Goal: Check status: Check status

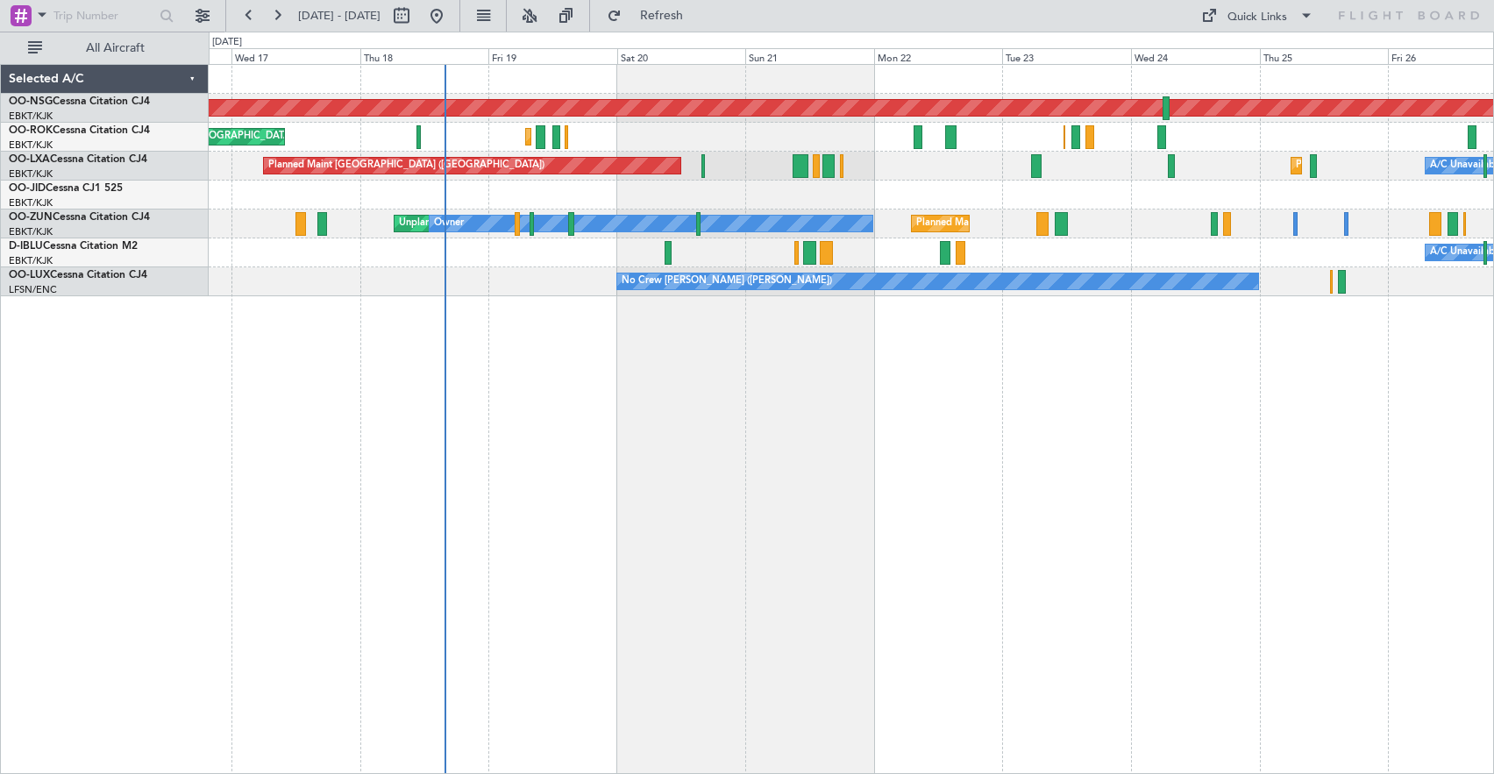
click at [779, 385] on div "Planned Maint [GEOGRAPHIC_DATA] ([GEOGRAPHIC_DATA]) Planned Maint [GEOGRAPHIC_D…" at bounding box center [851, 419] width 1285 height 710
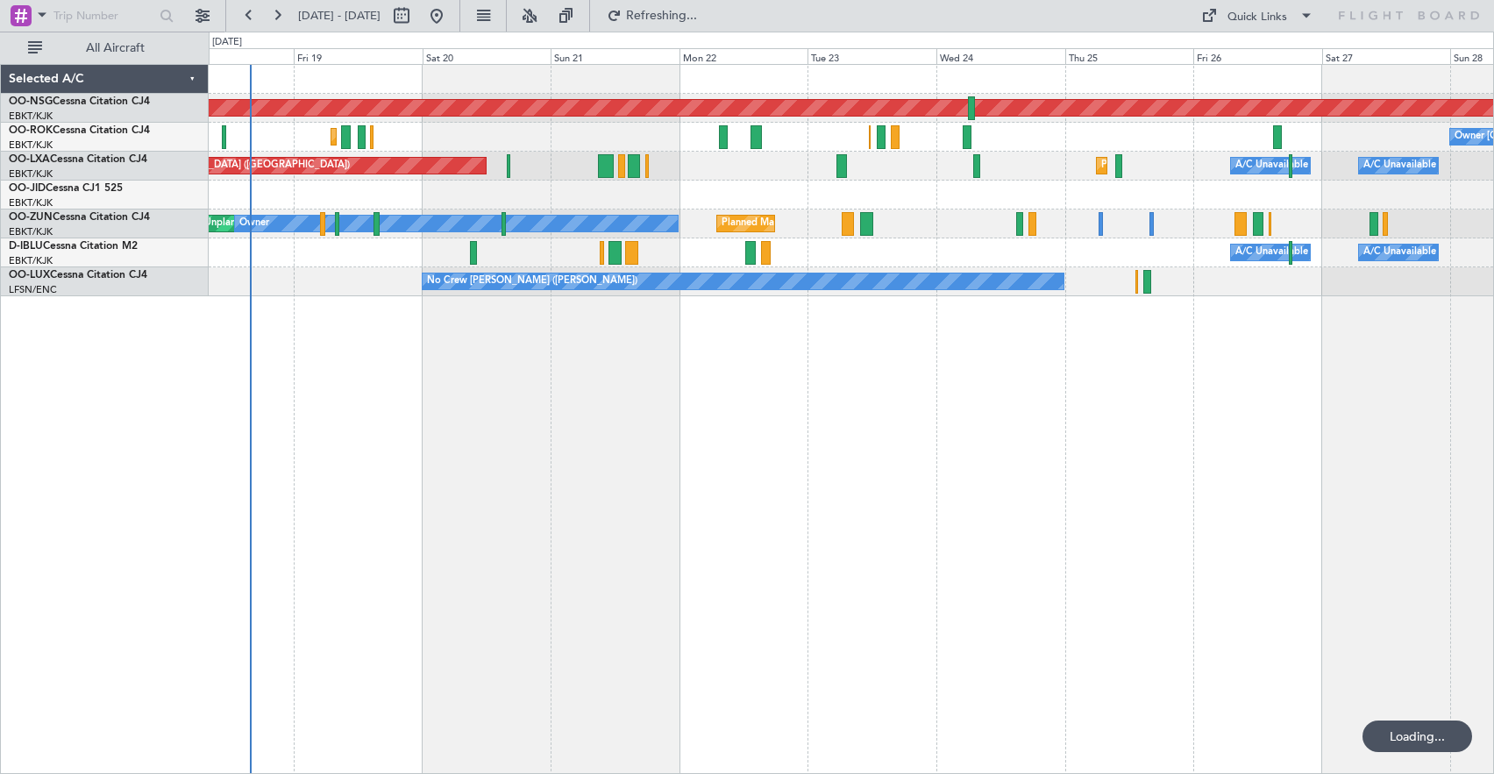
click at [759, 378] on div "Planned Maint [GEOGRAPHIC_DATA] ([GEOGRAPHIC_DATA]) Planned Maint [GEOGRAPHIC_D…" at bounding box center [851, 419] width 1285 height 710
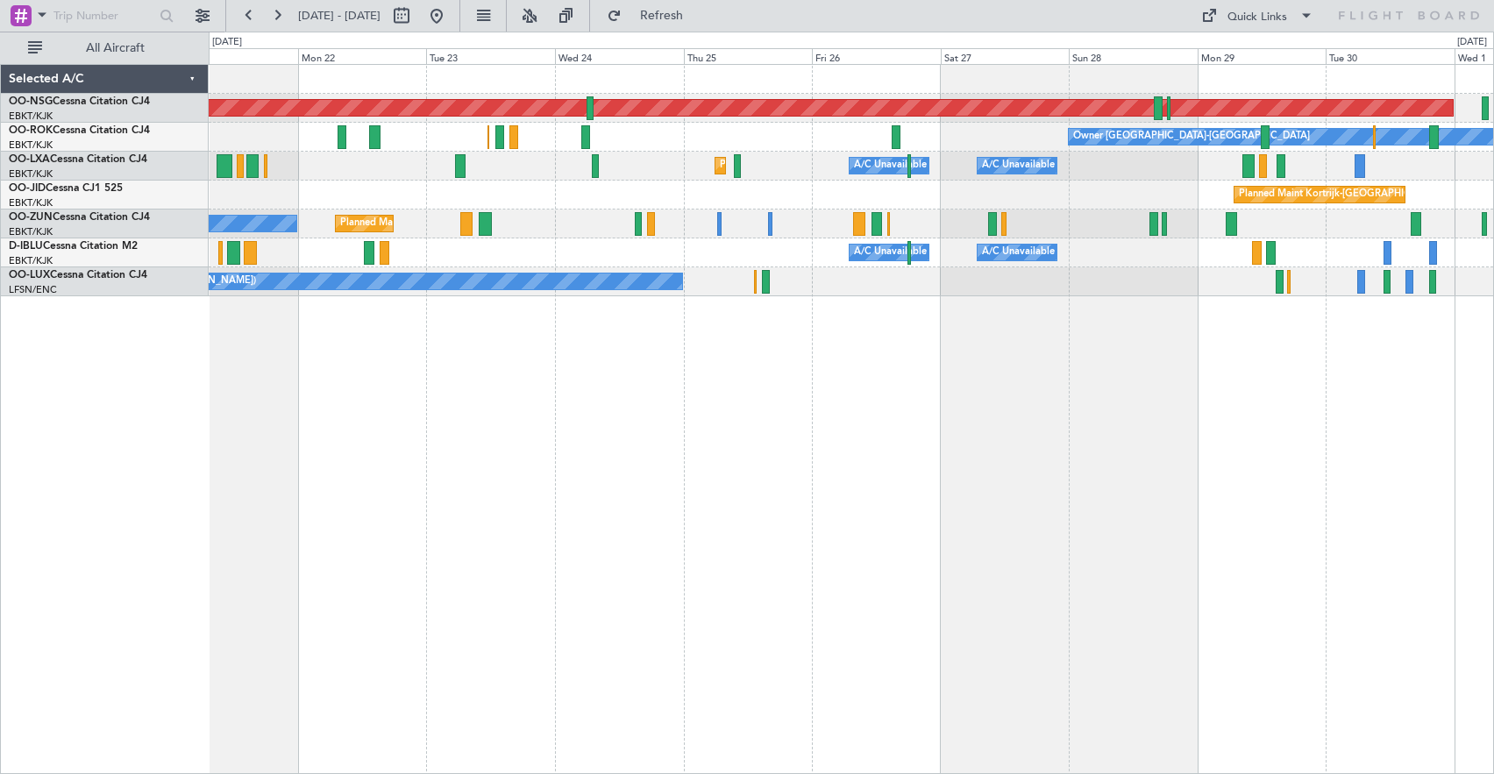
click at [691, 195] on div "Planned Maint Kortrijk-[GEOGRAPHIC_DATA]" at bounding box center [851, 195] width 1285 height 29
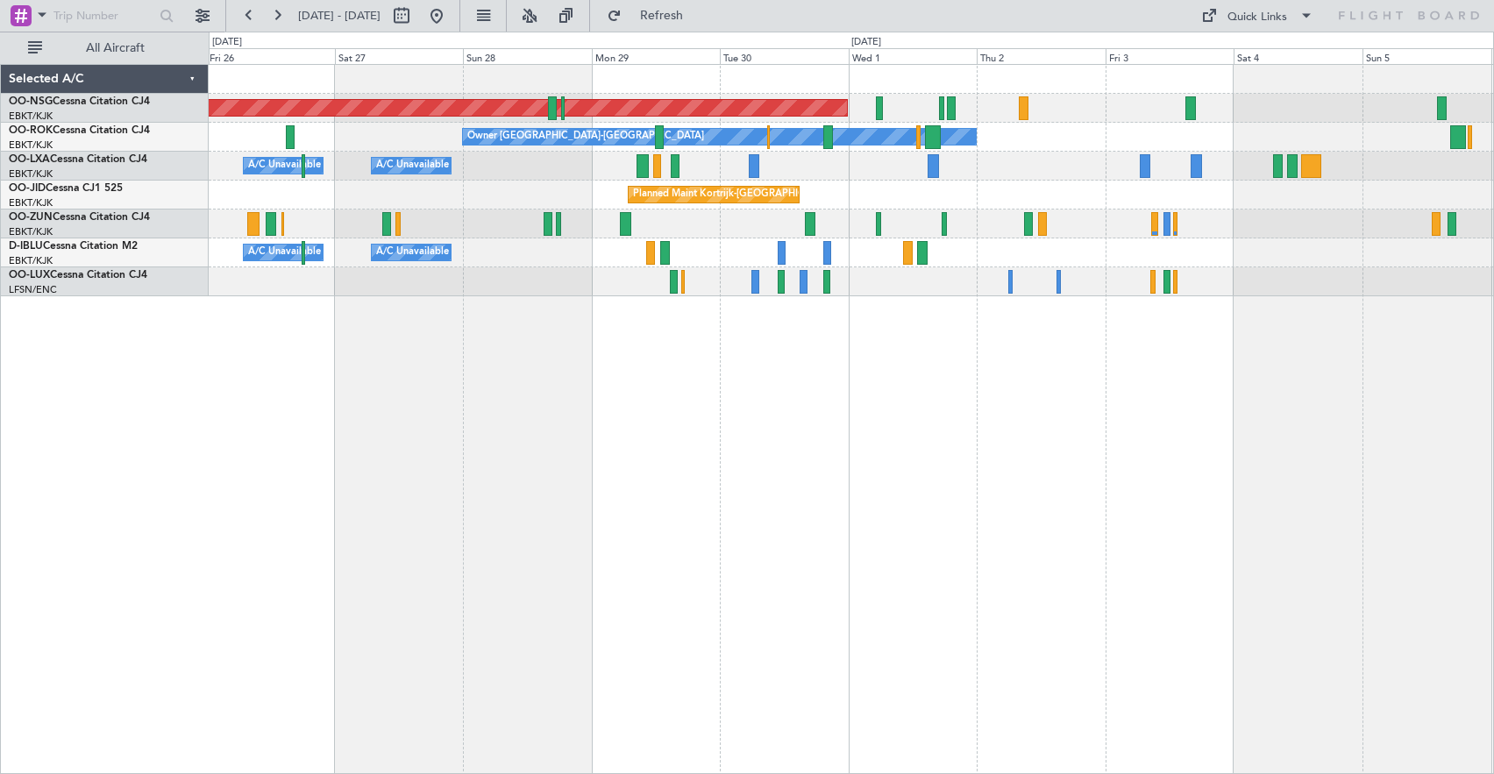
click at [526, 180] on div "Planned Maint [GEOGRAPHIC_DATA] ([GEOGRAPHIC_DATA]) Owner [GEOGRAPHIC_DATA]-[GE…" at bounding box center [851, 180] width 1285 height 231
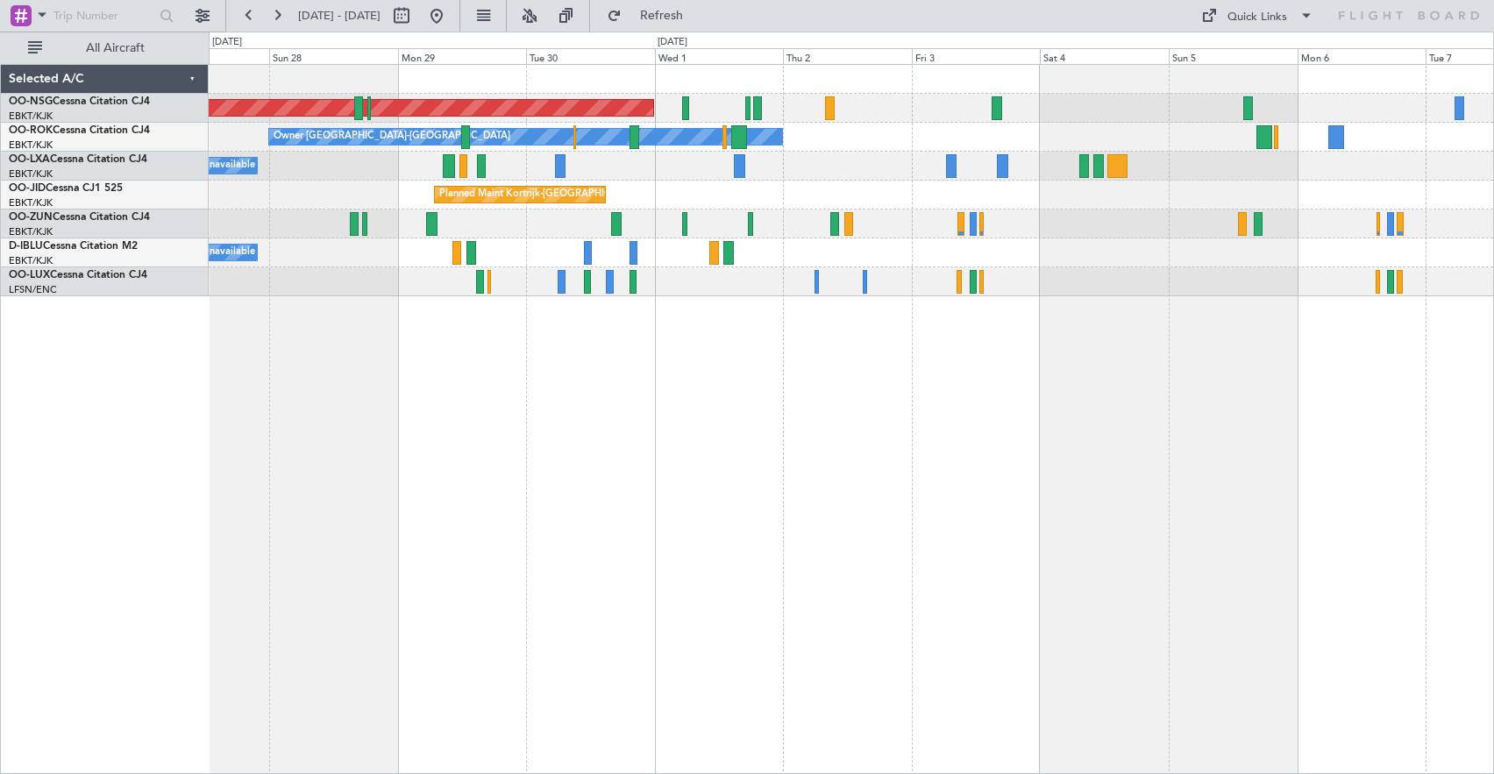
click at [1082, 217] on div at bounding box center [851, 224] width 1285 height 29
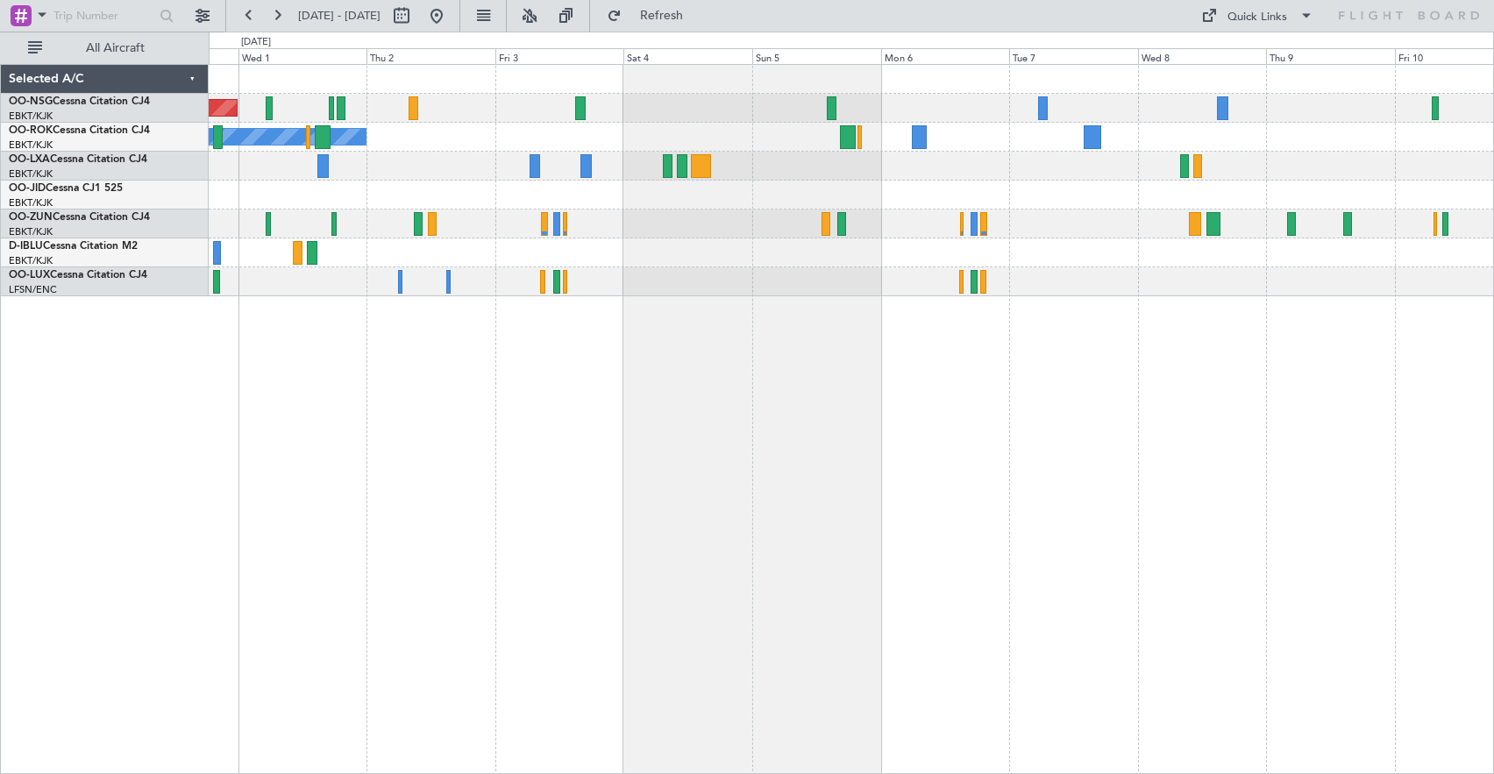
click at [821, 213] on div "Planned Maint [GEOGRAPHIC_DATA] ([GEOGRAPHIC_DATA]) Owner [GEOGRAPHIC_DATA]-[GE…" at bounding box center [851, 180] width 1285 height 231
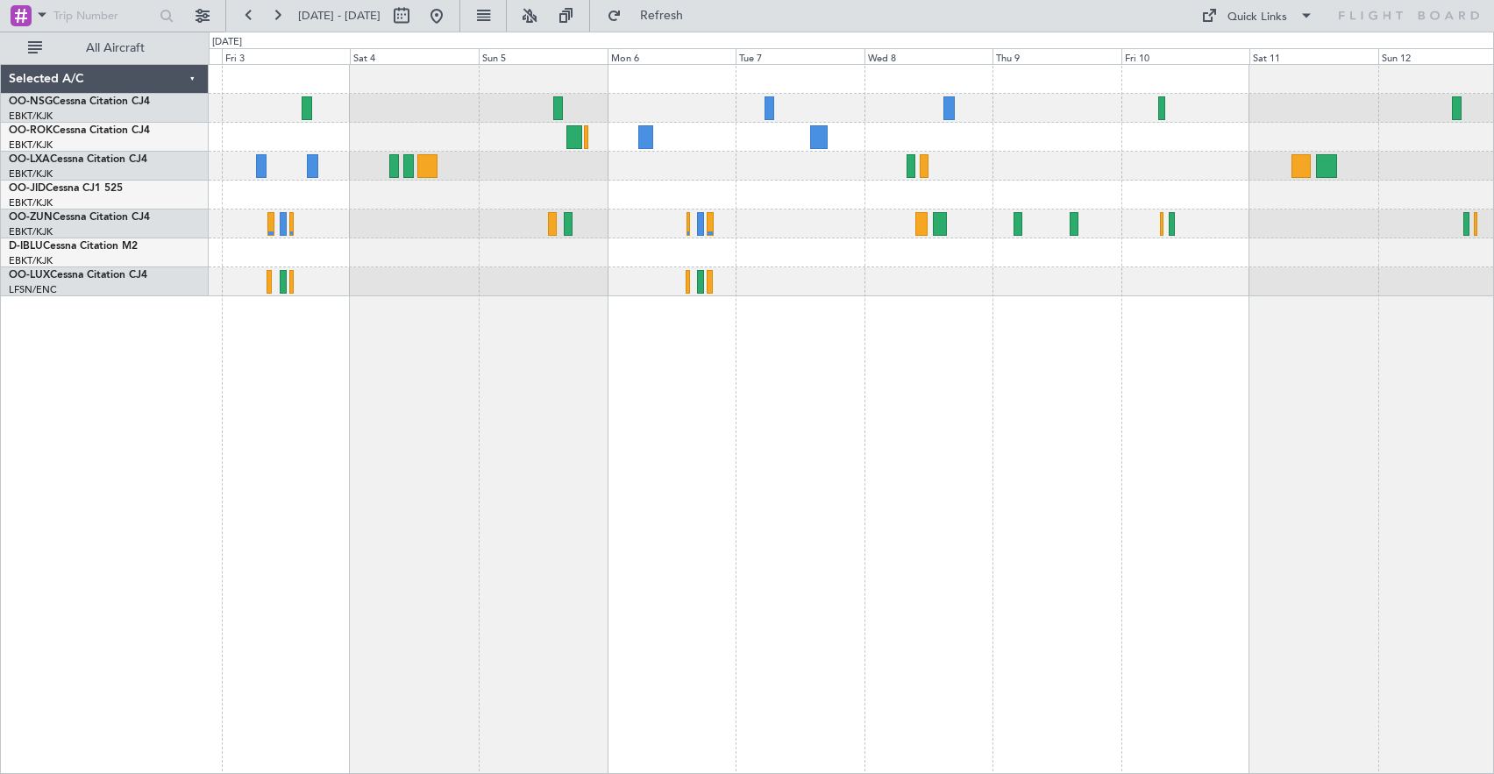
click at [1017, 183] on div "Planned Maint [GEOGRAPHIC_DATA] ([GEOGRAPHIC_DATA]) Owner [GEOGRAPHIC_DATA]-[GE…" at bounding box center [851, 180] width 1285 height 231
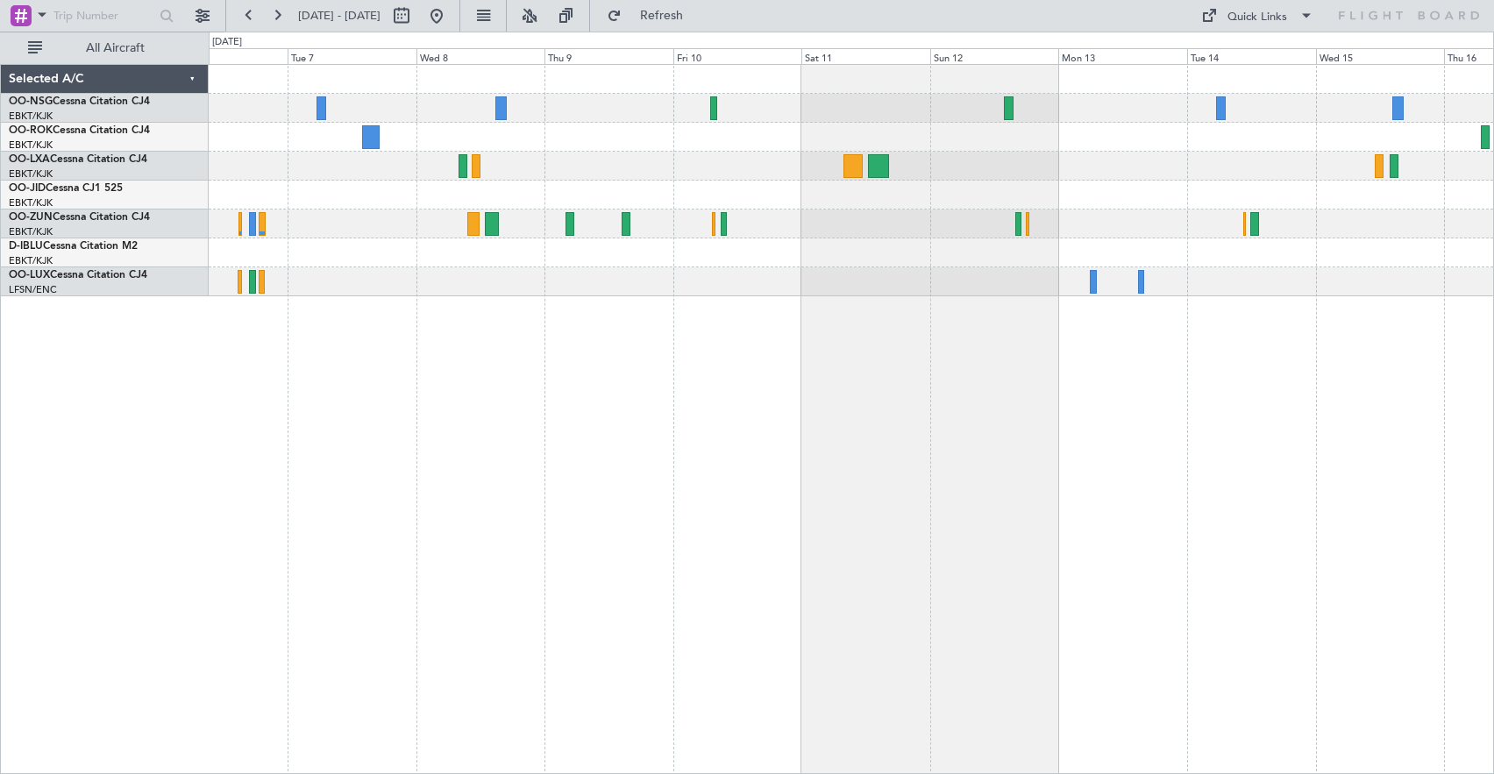
click at [822, 103] on div at bounding box center [851, 108] width 1285 height 29
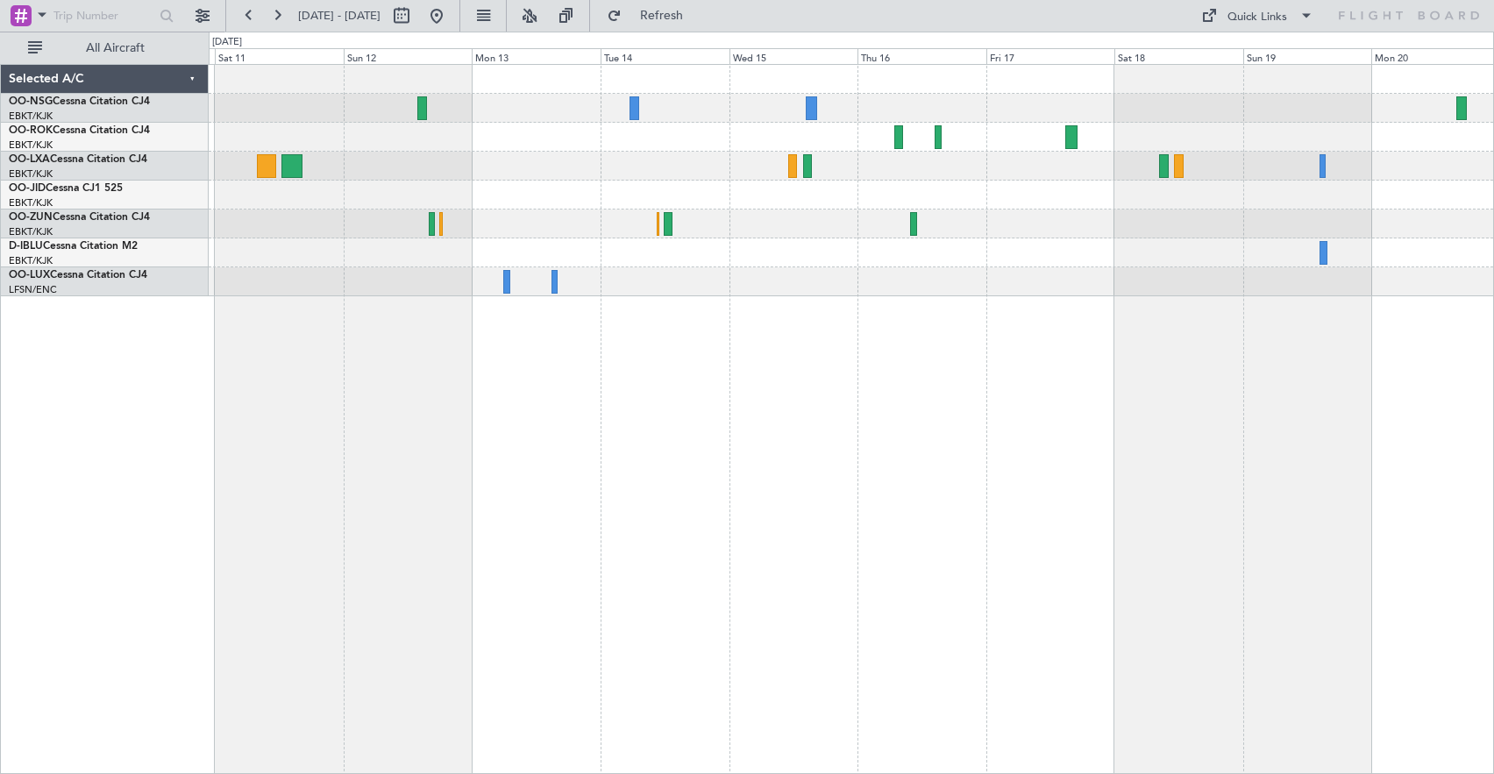
click at [540, 170] on div at bounding box center [851, 166] width 1285 height 29
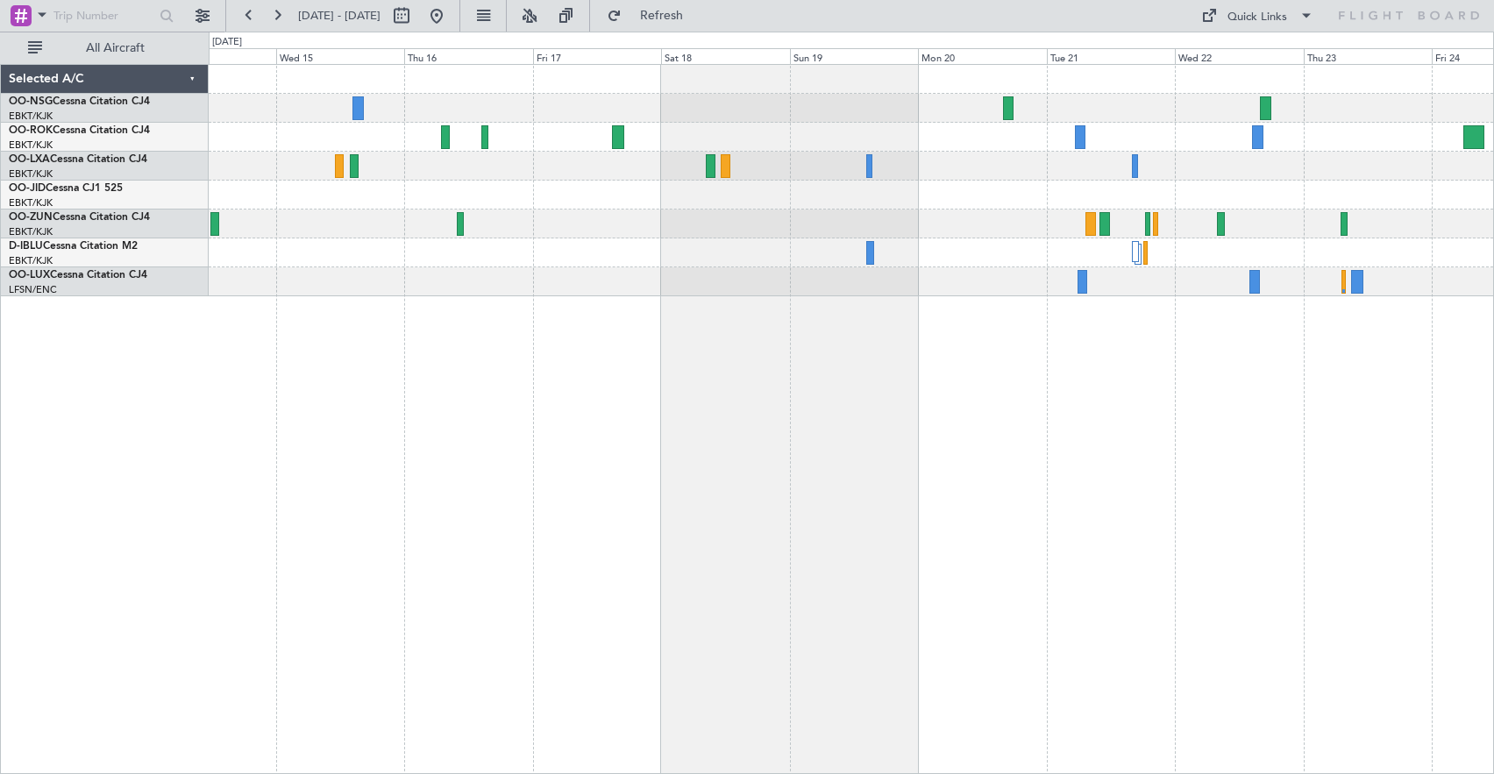
click at [592, 205] on div at bounding box center [851, 180] width 1285 height 231
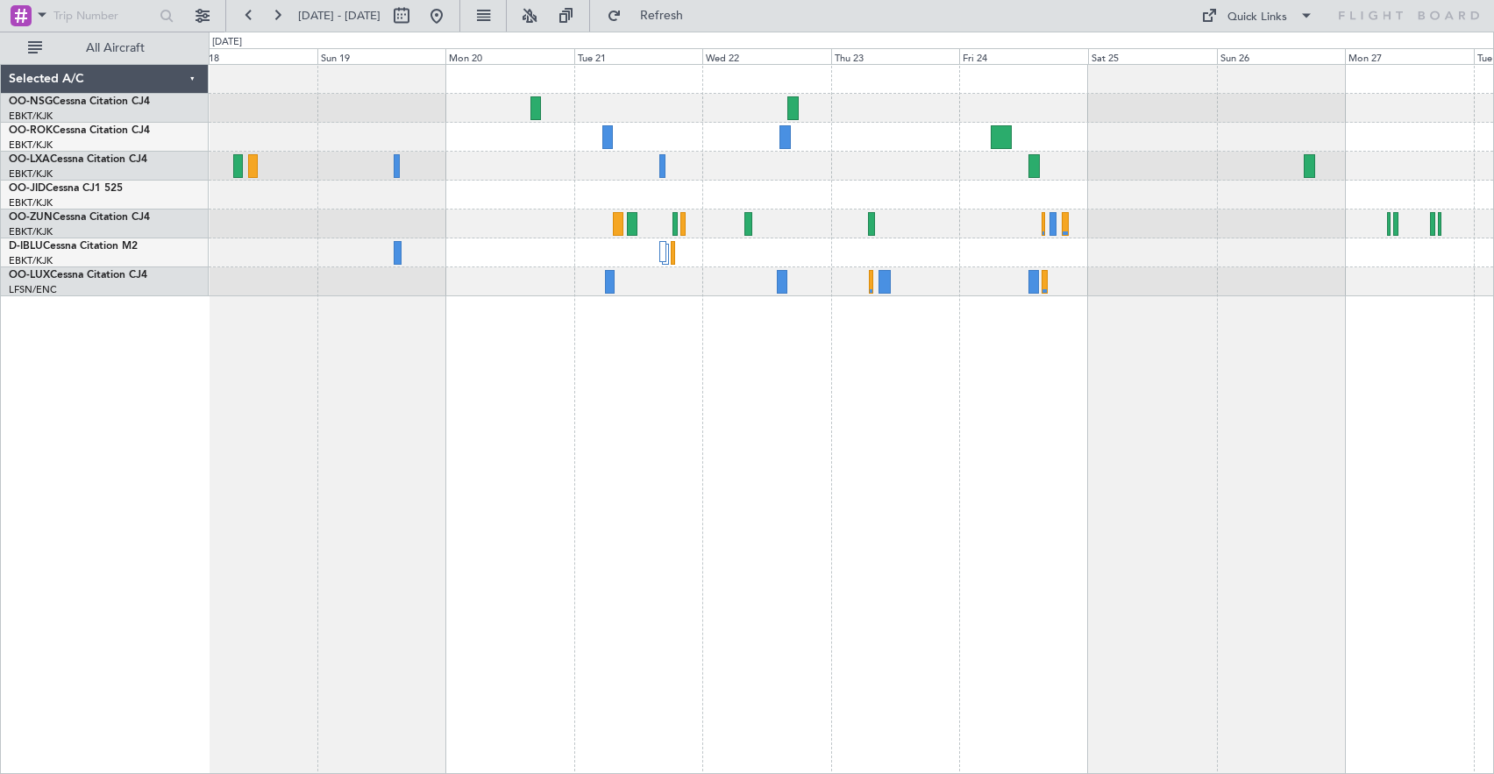
click at [297, 226] on div "Planned Maint [GEOGRAPHIC_DATA] ([GEOGRAPHIC_DATA])" at bounding box center [851, 180] width 1285 height 231
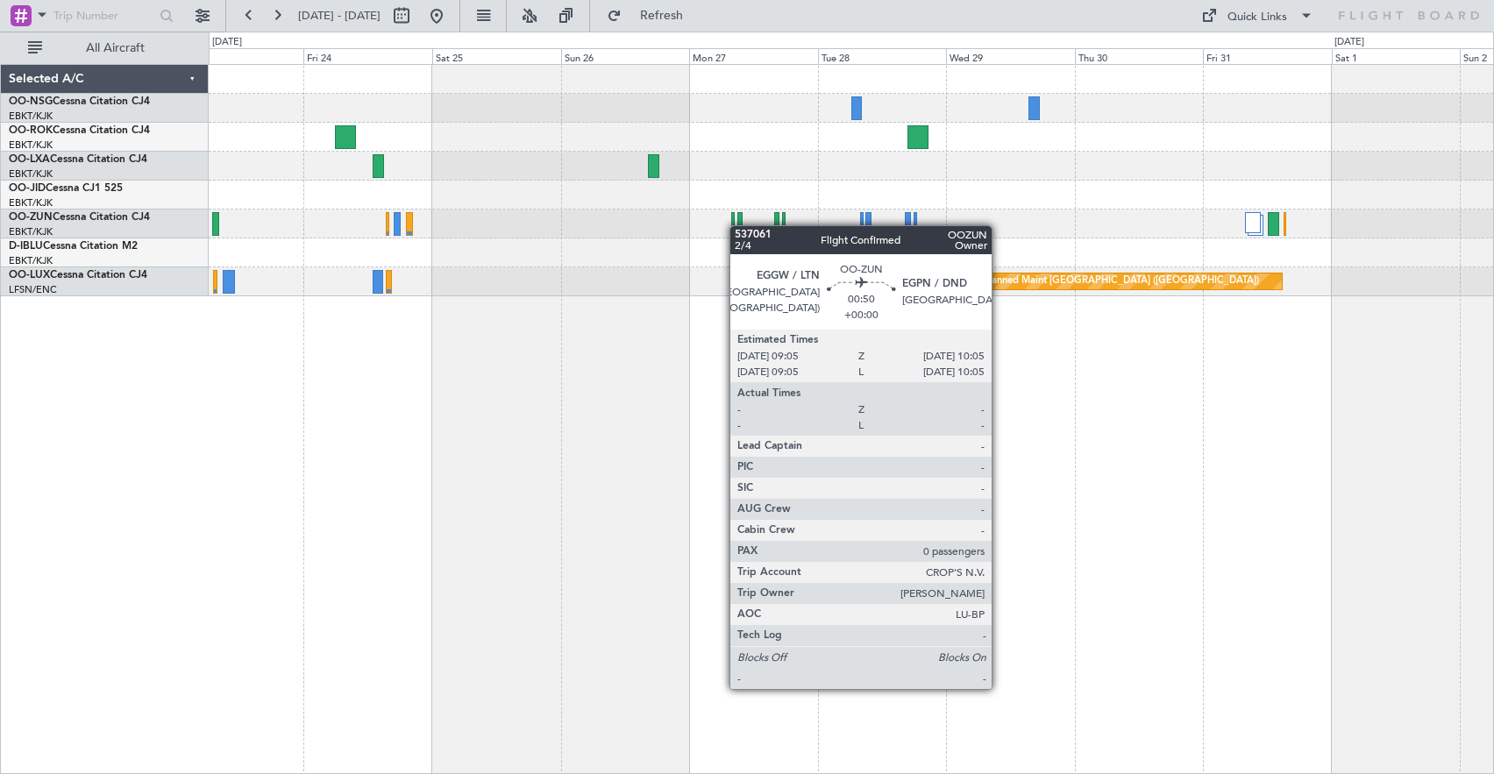
click at [738, 225] on div "Planned Maint [GEOGRAPHIC_DATA] ([GEOGRAPHIC_DATA])" at bounding box center [851, 180] width 1285 height 231
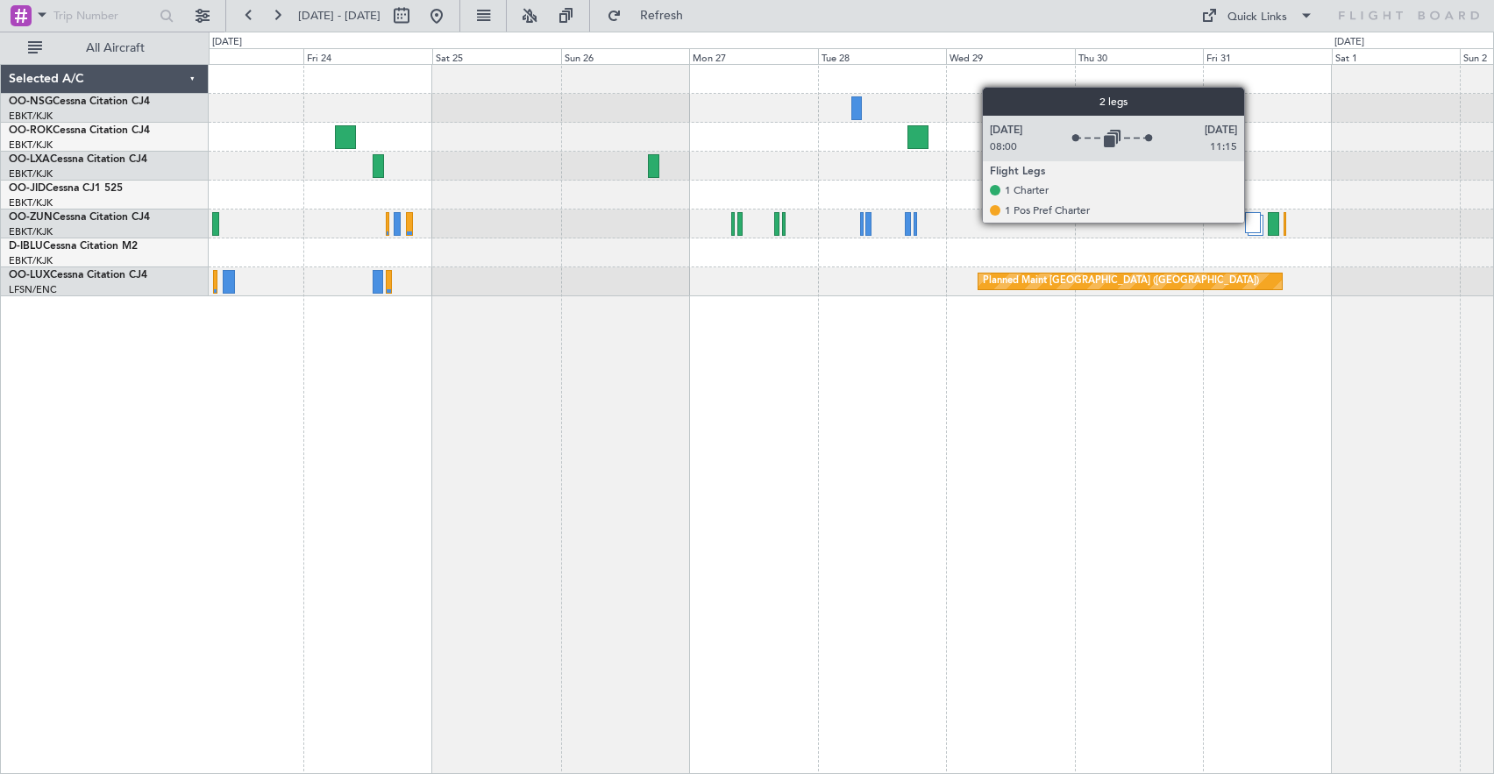
click at [1252, 222] on div at bounding box center [1252, 222] width 15 height 21
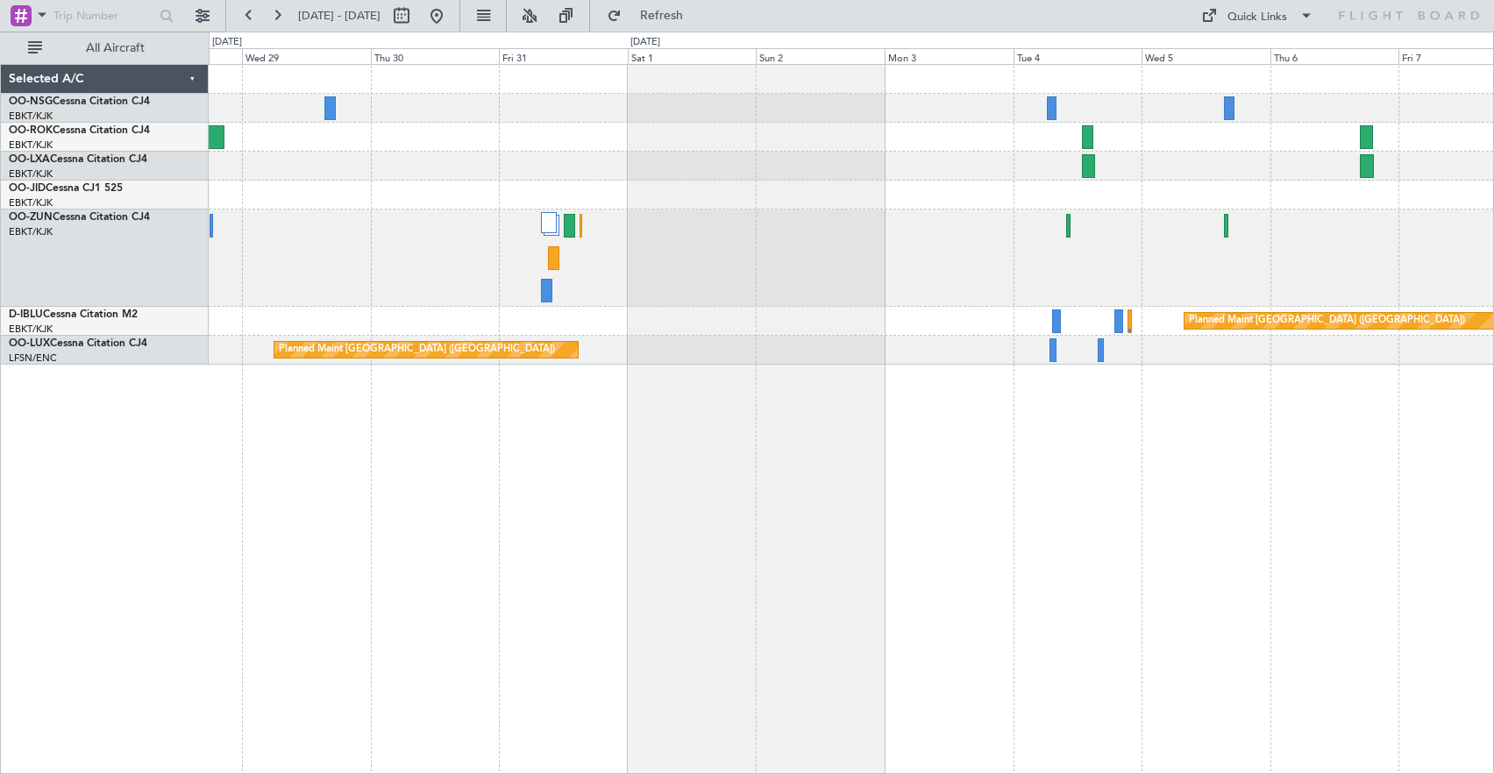
click at [571, 170] on div "Planned Maint [GEOGRAPHIC_DATA] ([GEOGRAPHIC_DATA]) Planned Maint [GEOGRAPHIC_D…" at bounding box center [851, 215] width 1285 height 300
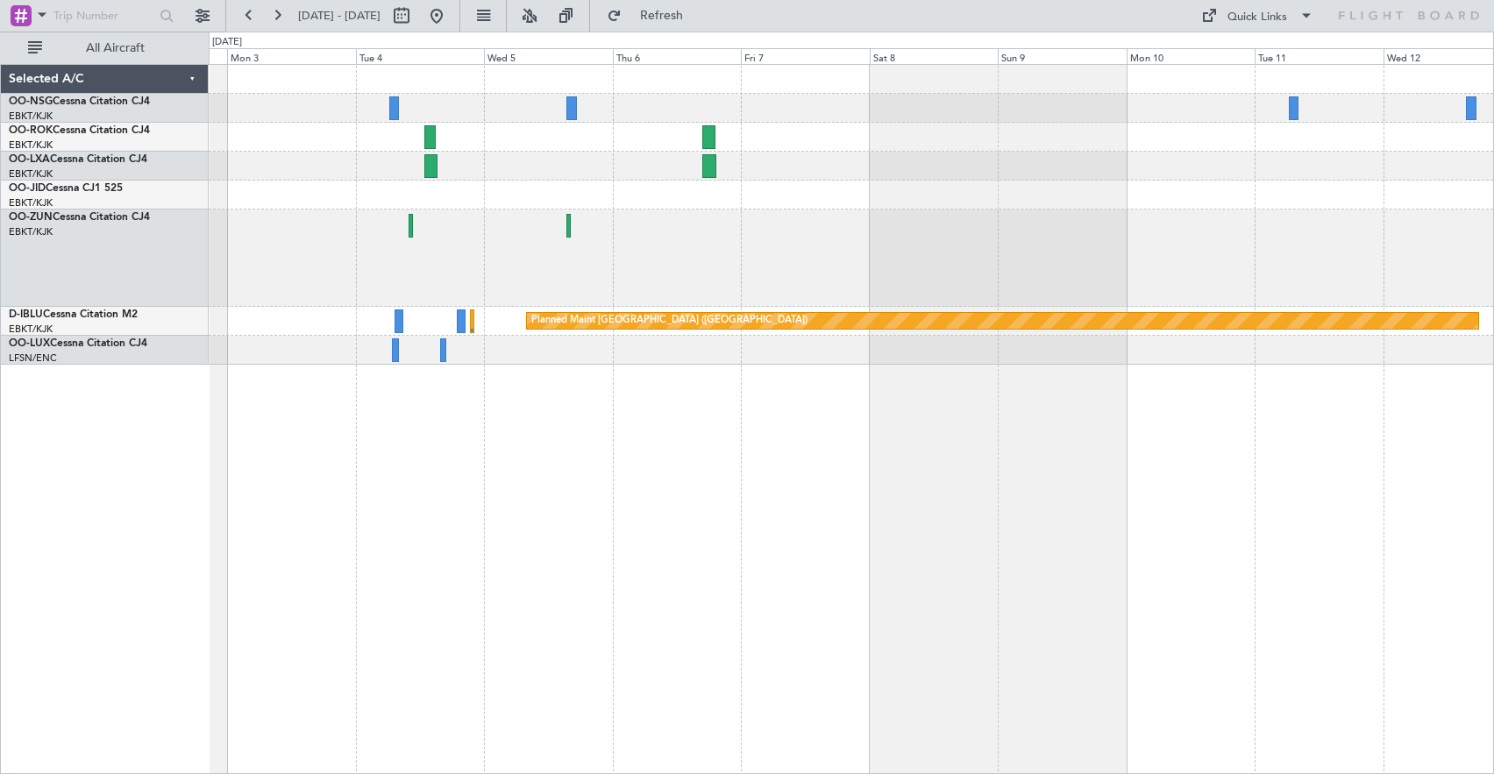
click at [601, 225] on div "Planned Maint [GEOGRAPHIC_DATA] ([GEOGRAPHIC_DATA]) Planned Maint [GEOGRAPHIC_D…" at bounding box center [851, 215] width 1285 height 300
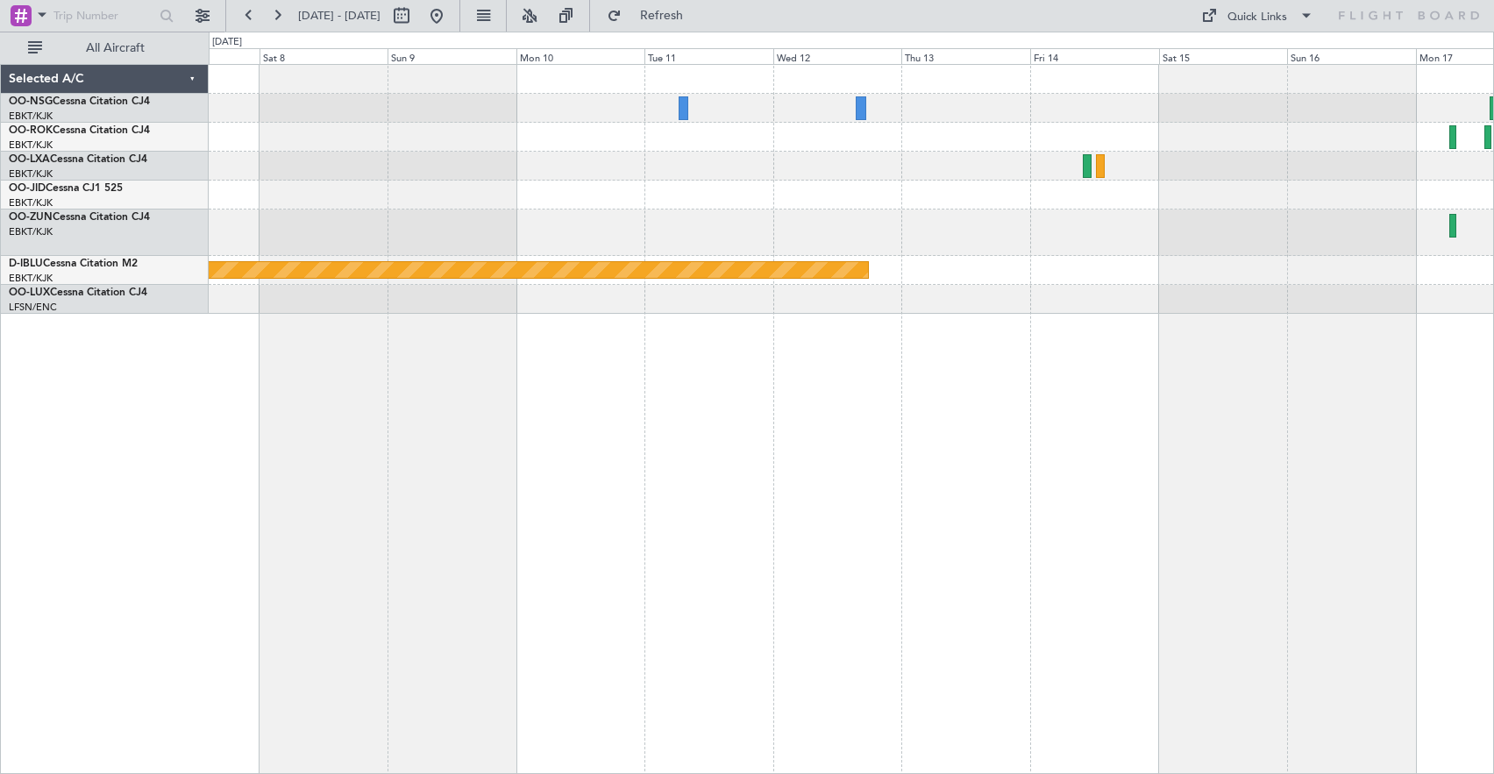
click at [340, 237] on div at bounding box center [851, 233] width 1285 height 46
